Goal: Information Seeking & Learning: Learn about a topic

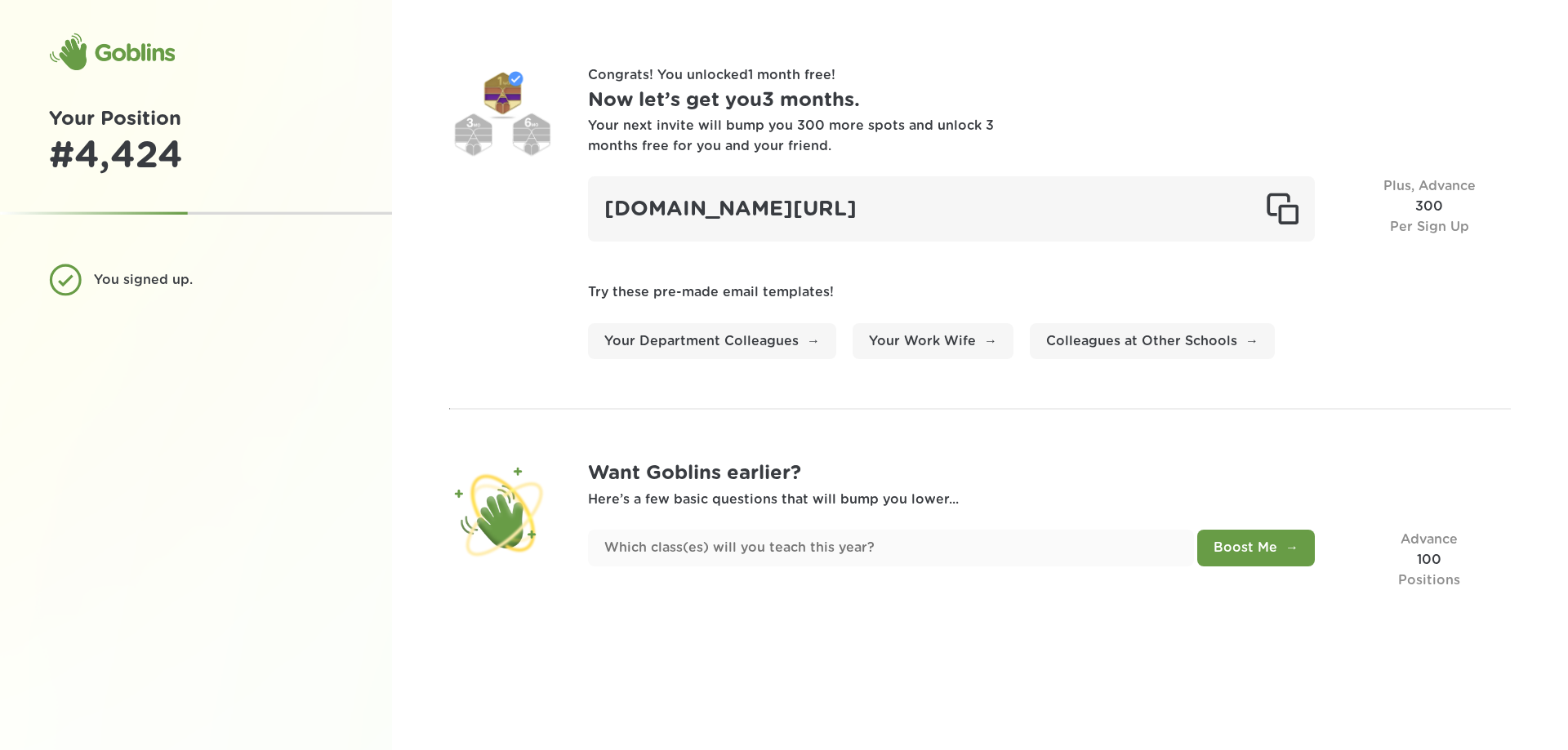
click at [70, 289] on div "You signed up." at bounding box center [196, 280] width 294 height 33
click at [102, 177] on div "# 4,424" at bounding box center [196, 157] width 294 height 44
drag, startPoint x: 117, startPoint y: 144, endPoint x: 118, endPoint y: 134, distance: 10.0
click at [118, 142] on div "# 4,424" at bounding box center [196, 157] width 294 height 44
click at [96, 54] on div "Goblins" at bounding box center [112, 52] width 126 height 39
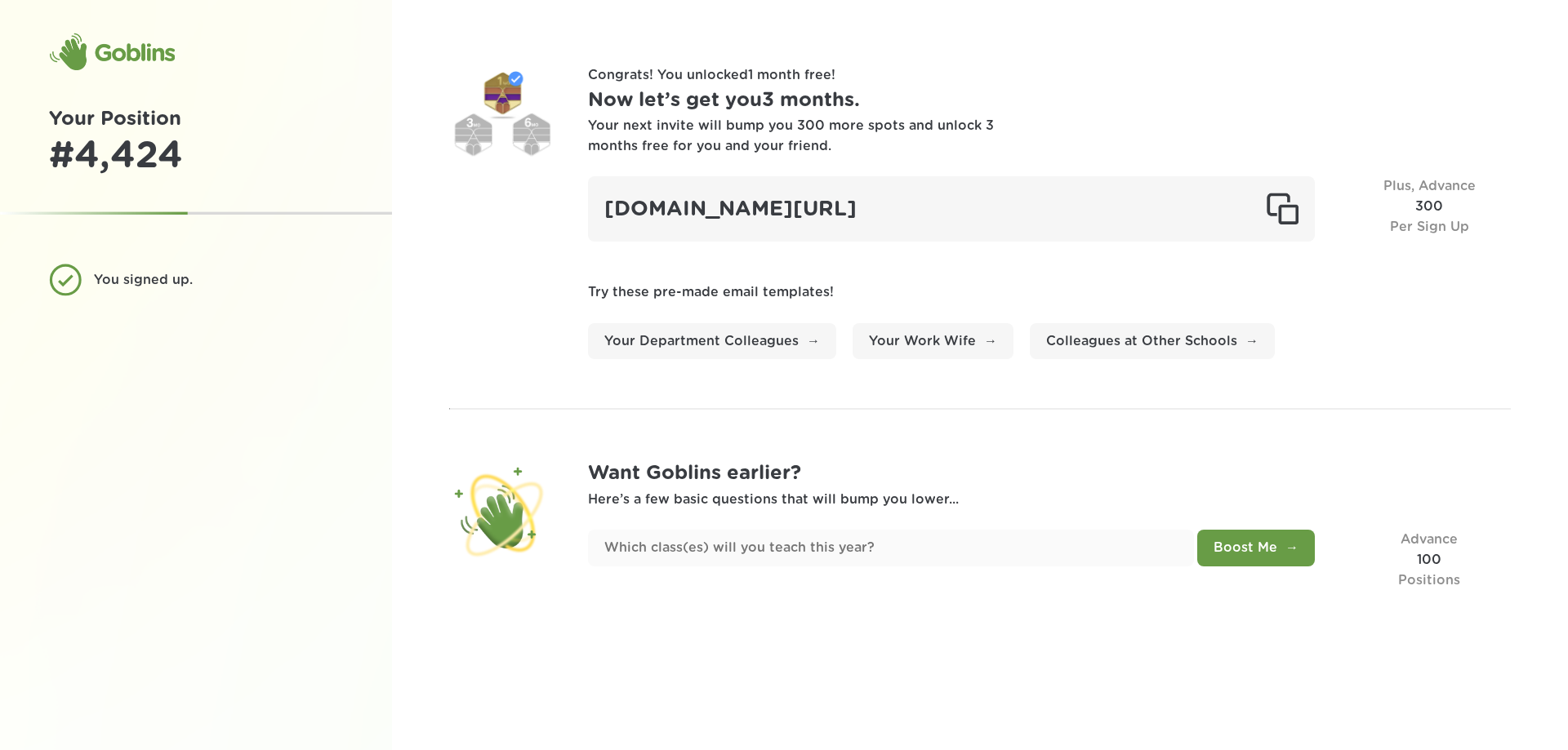
click at [174, 69] on div "Goblins Your Position # 4,424 You signed up." at bounding box center [196, 375] width 392 height 750
click at [794, 104] on h1 "Now let’s get you 3 months ." at bounding box center [1049, 101] width 923 height 30
click at [784, 76] on p "Congrats! You unlocked 1 month free !" at bounding box center [1049, 75] width 923 height 20
drag, startPoint x: 1440, startPoint y: 215, endPoint x: 1457, endPoint y: 270, distance: 57.6
click at [1442, 219] on div "Plus, Advance 300 Per Sign Up" at bounding box center [1428, 209] width 163 height 66
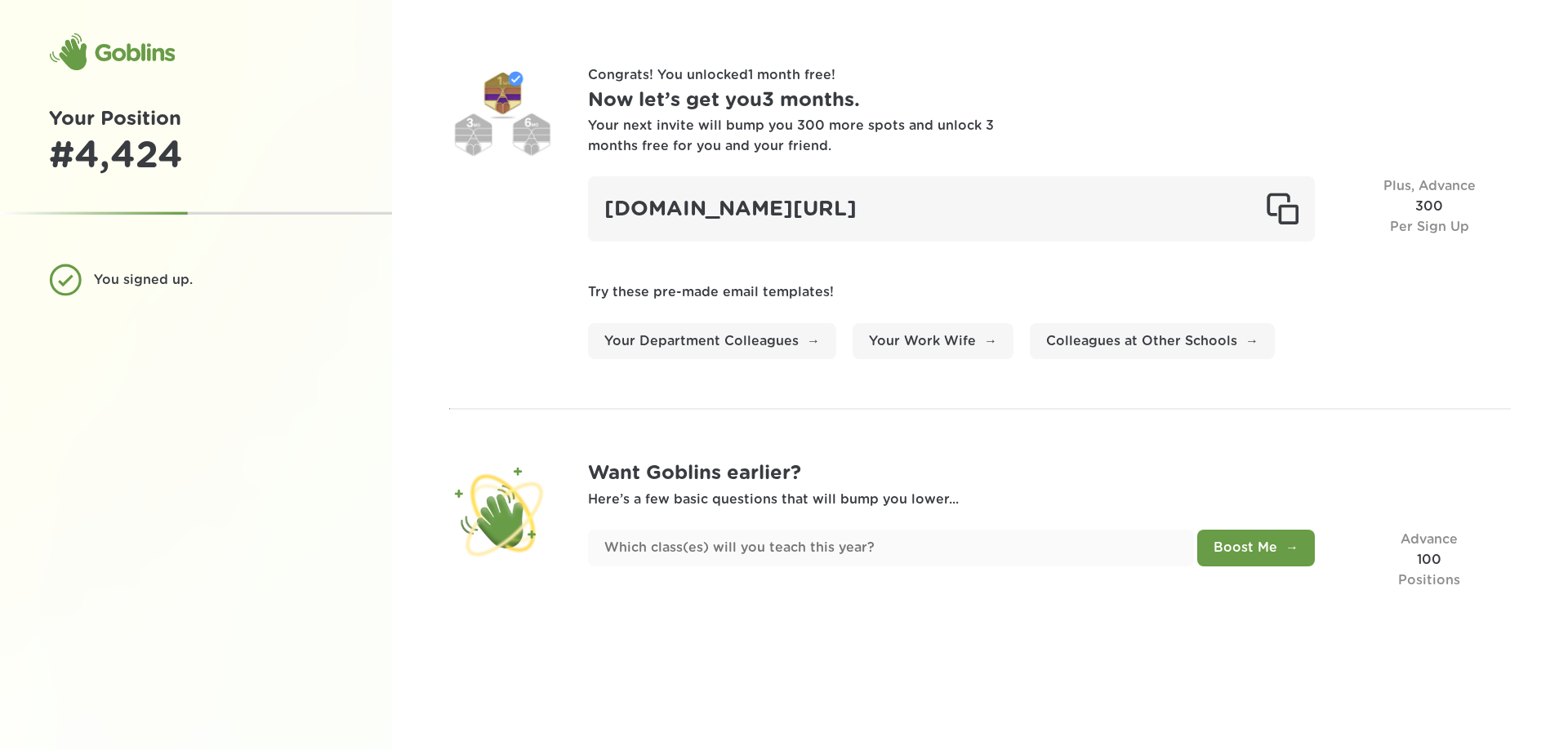
click at [784, 485] on h1 "Want Goblins earlier?" at bounding box center [1049, 473] width 923 height 30
drag, startPoint x: 1149, startPoint y: 653, endPoint x: 1226, endPoint y: 642, distance: 77.8
click at [1164, 652] on div "Congrats! You unlocked 1 month free ! Now let’s get you 3 months . Your next in…" at bounding box center [980, 375] width 1176 height 750
click at [1445, 558] on div "Advance 100 Positions" at bounding box center [1428, 560] width 163 height 61
